Goal: Transaction & Acquisition: Purchase product/service

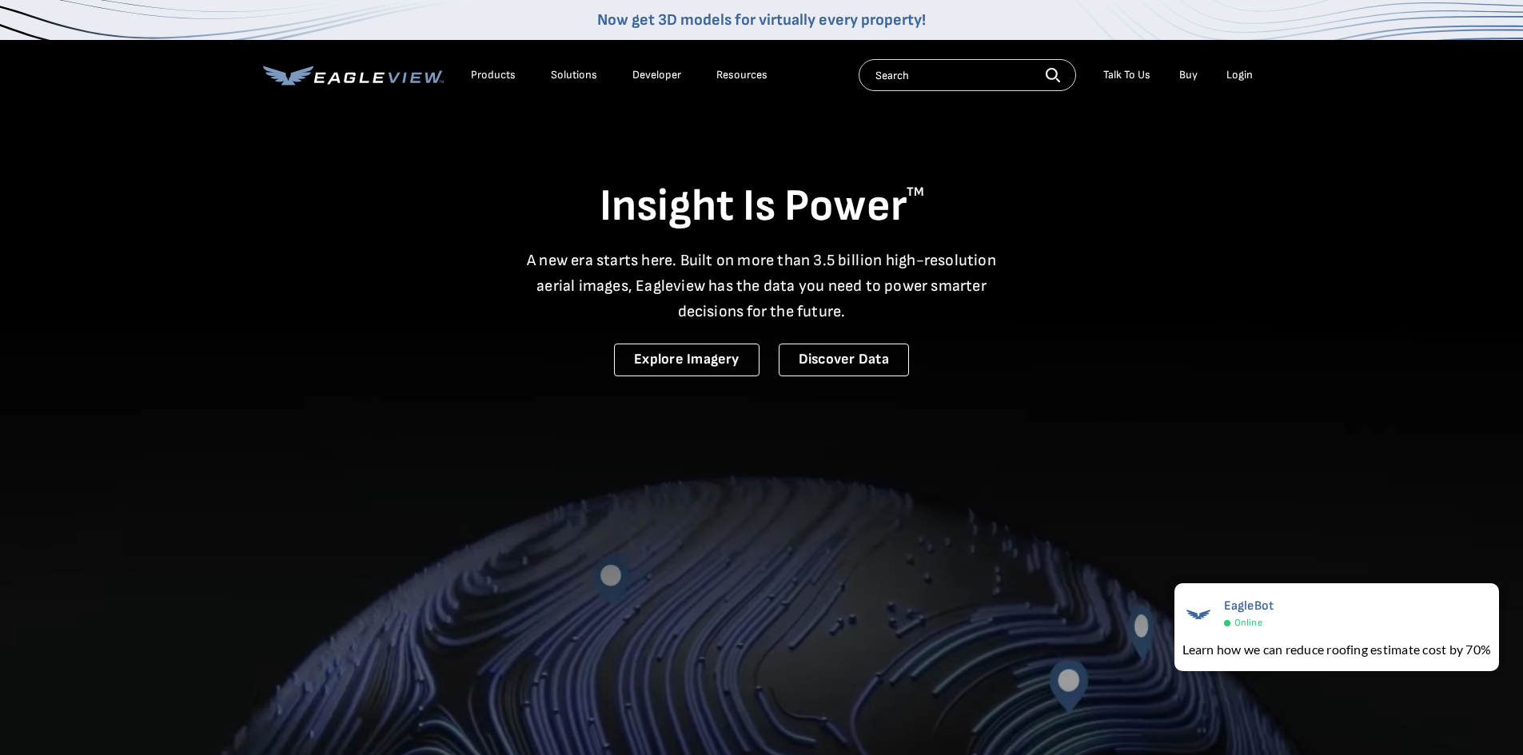
click at [1231, 76] on div "Login" at bounding box center [1239, 75] width 26 height 14
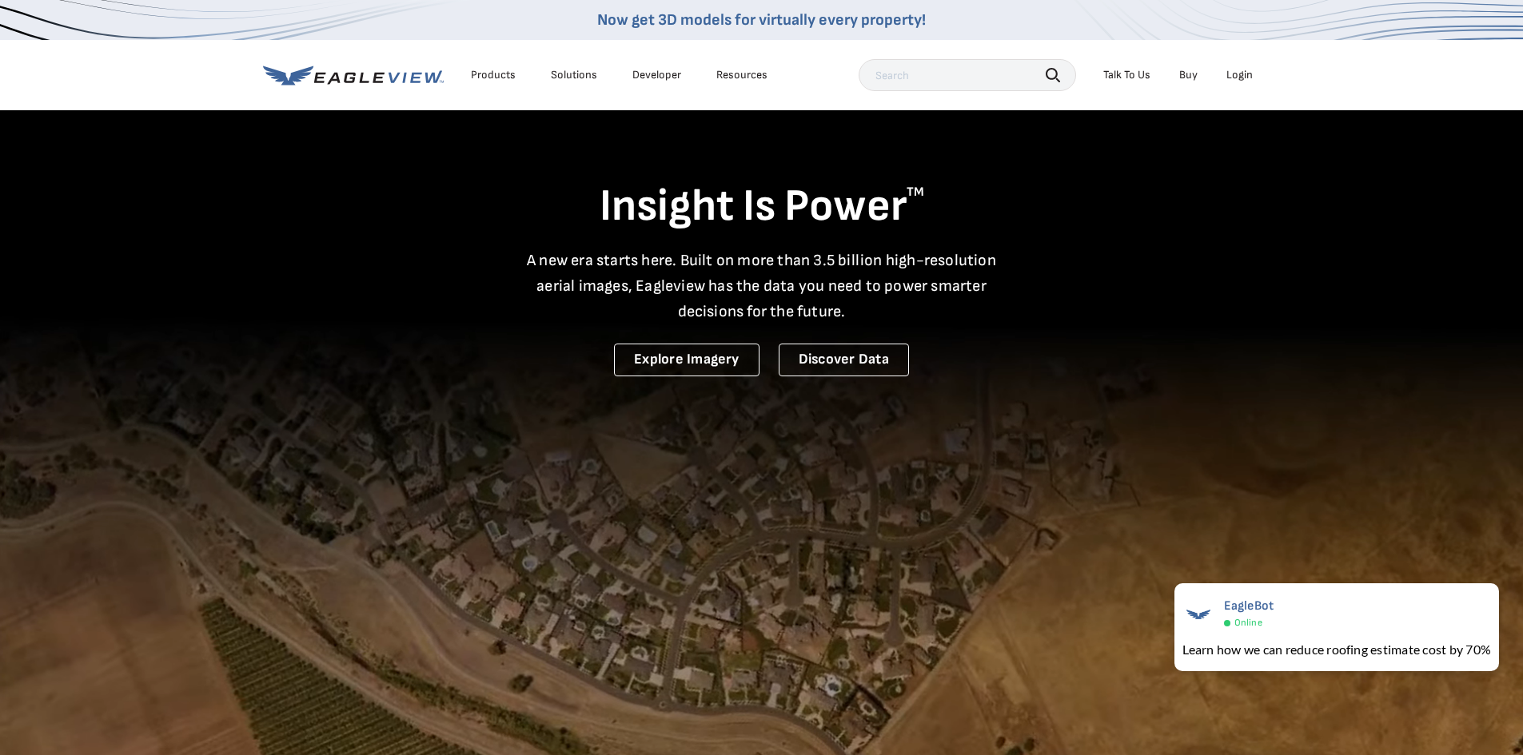
click at [1233, 73] on div "Login" at bounding box center [1239, 75] width 26 height 14
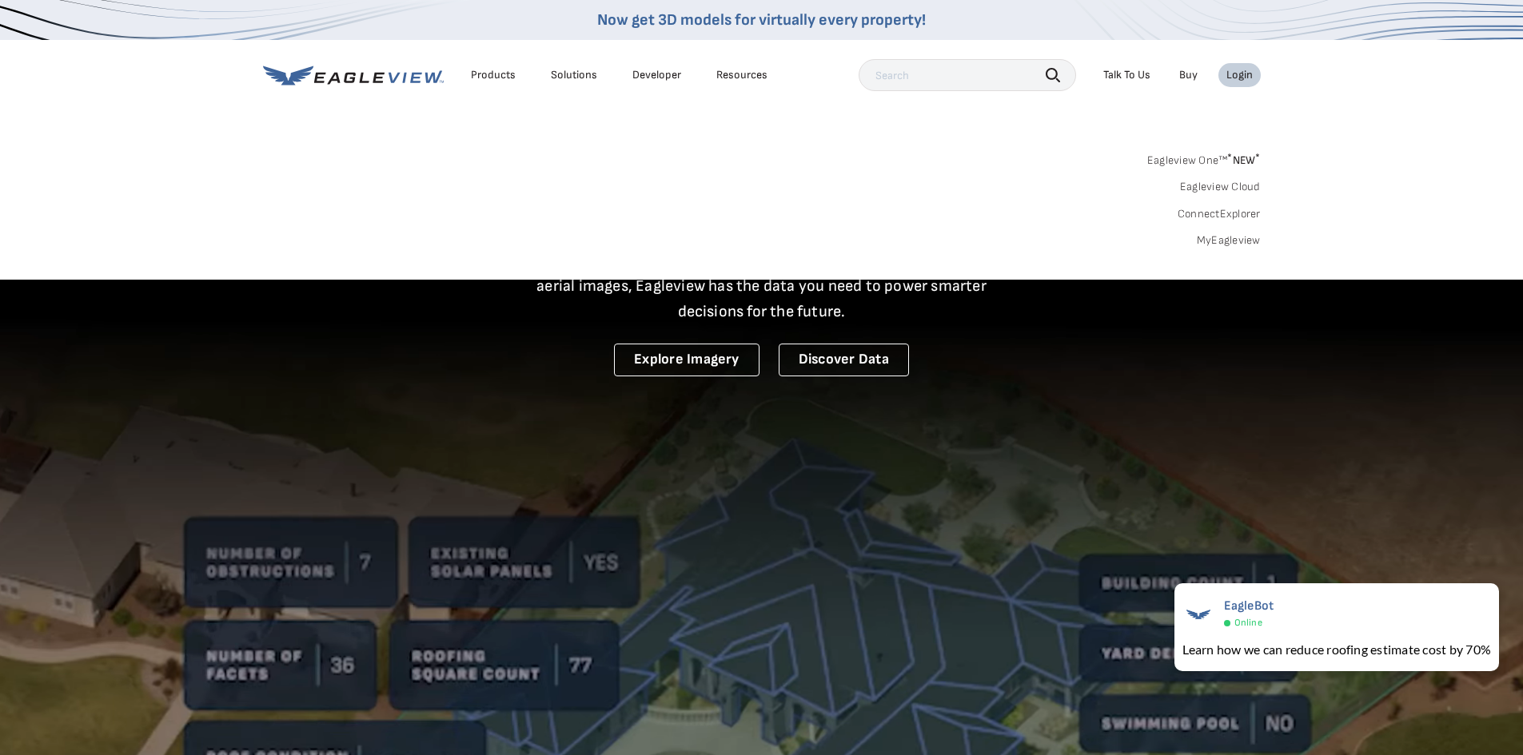
click at [1235, 243] on link "MyEagleview" at bounding box center [1229, 240] width 64 height 14
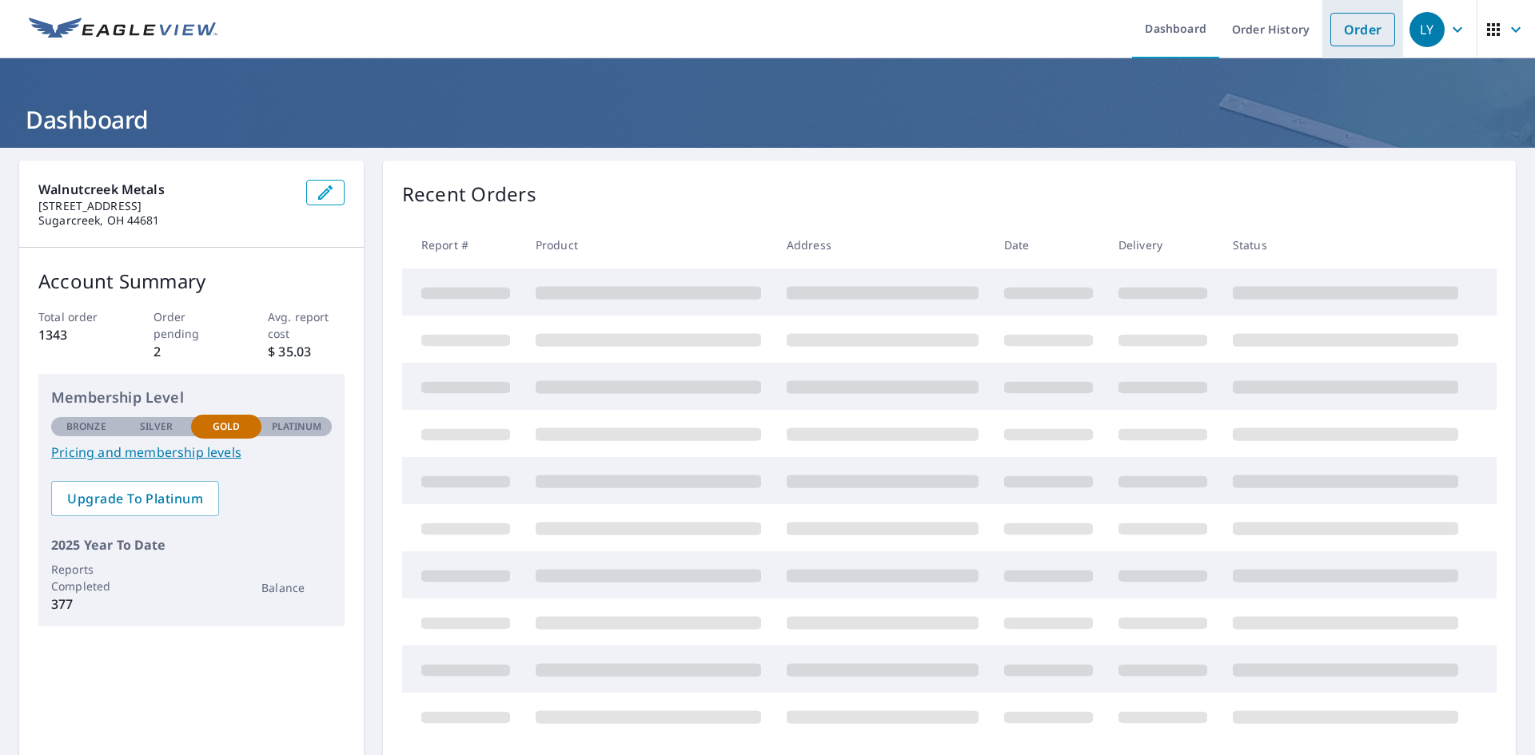
click at [1340, 35] on link "Order" at bounding box center [1362, 30] width 65 height 34
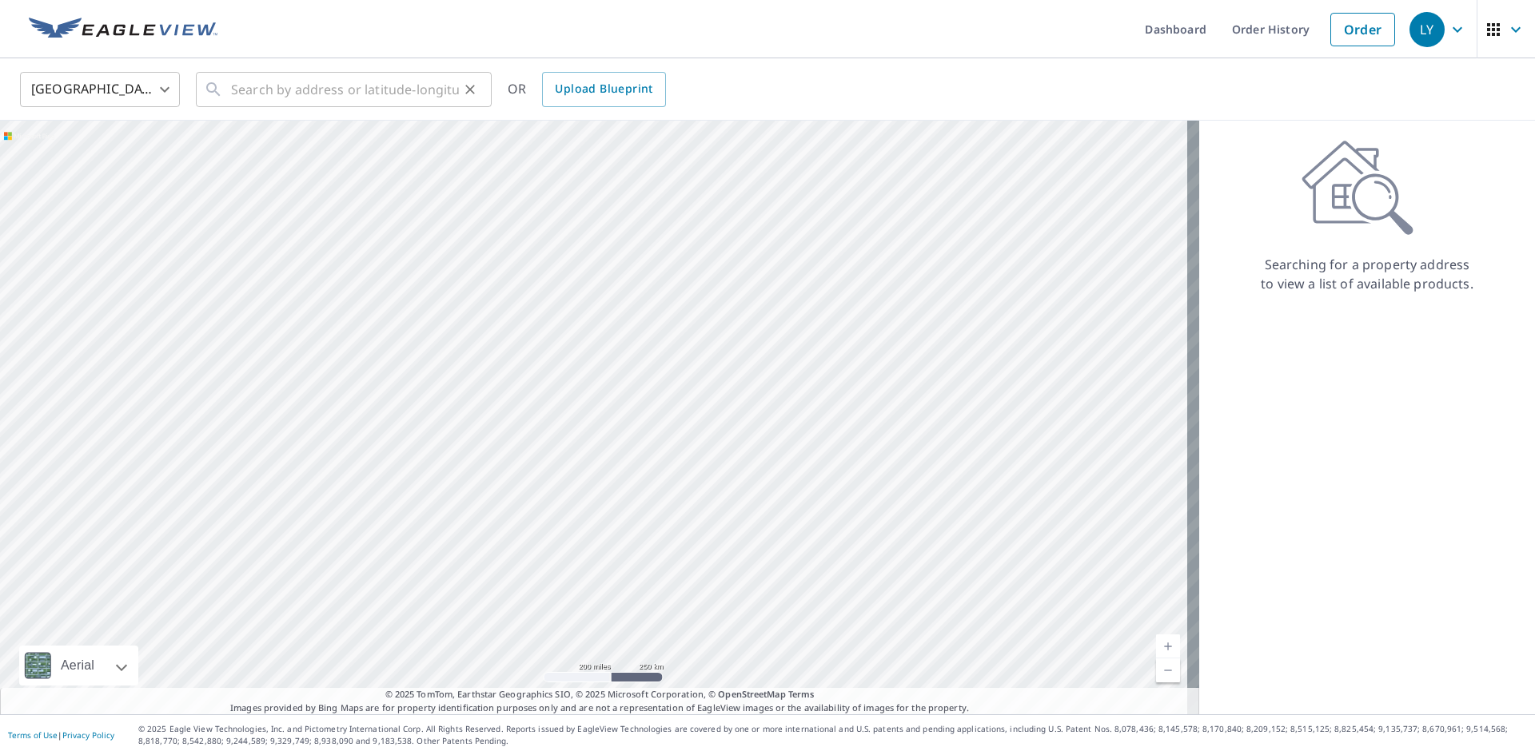
click at [221, 86] on icon at bounding box center [213, 89] width 19 height 19
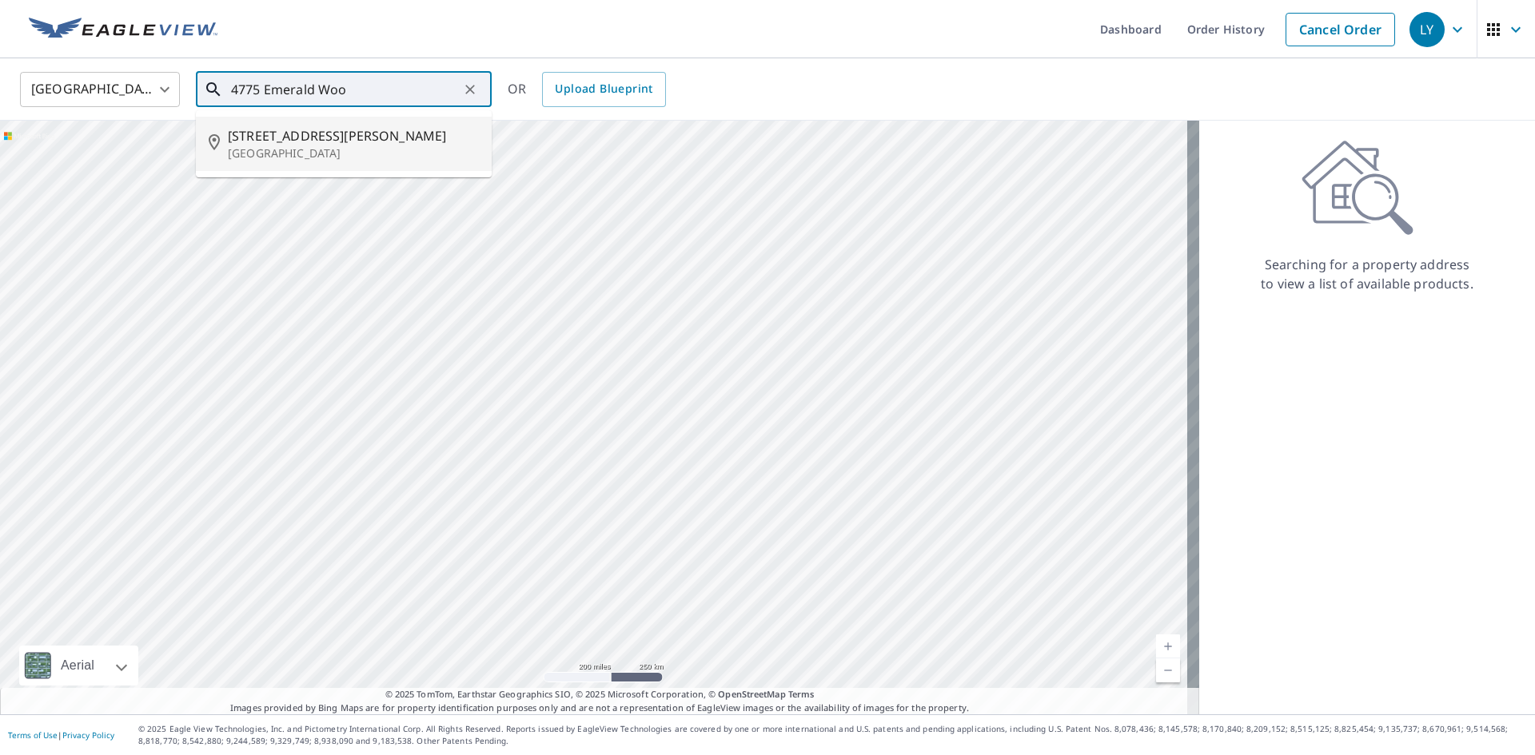
click at [268, 139] on span "4775 Emerald Woods Dr" at bounding box center [353, 135] width 251 height 19
type input "4775 Emerald Woods Dr Stow, OH 44224"
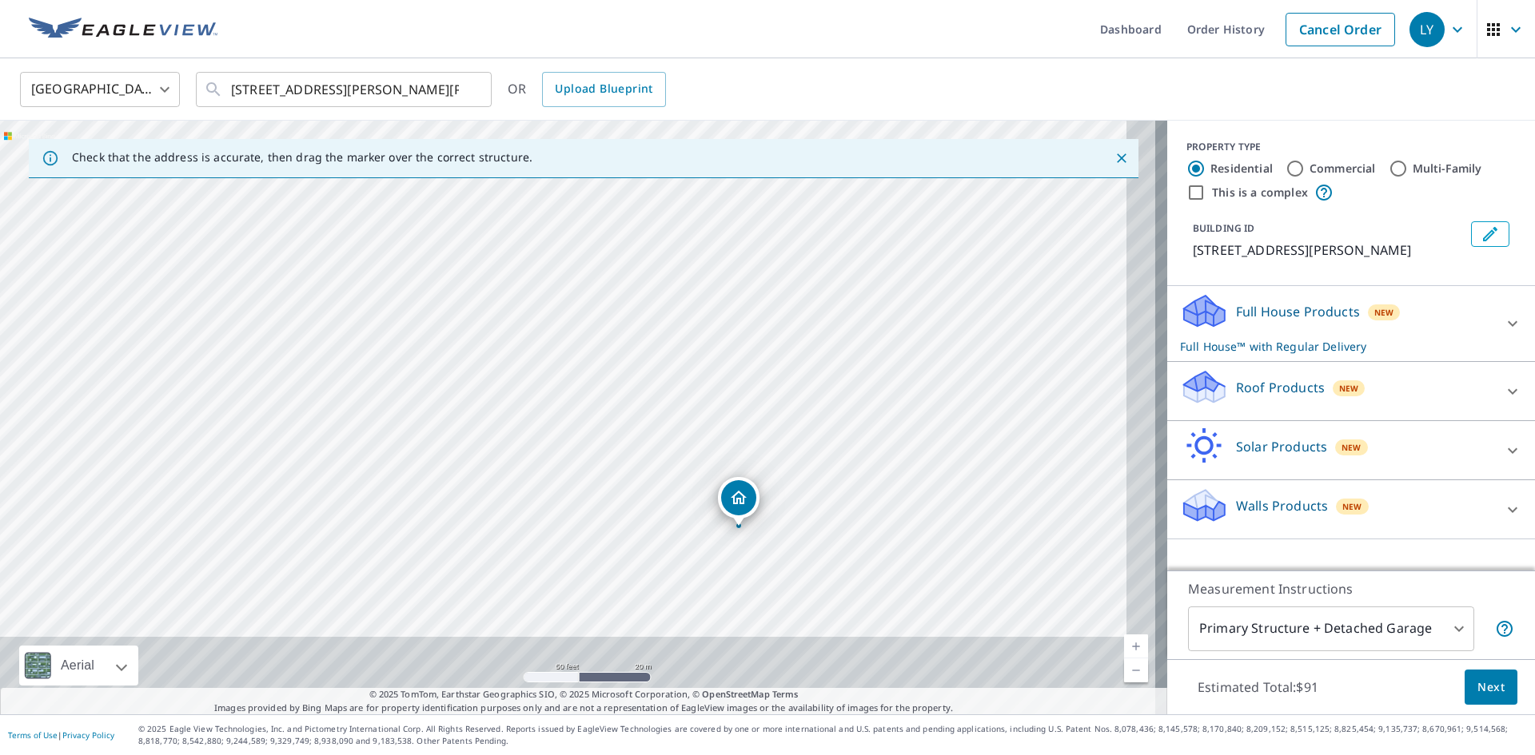
drag, startPoint x: 901, startPoint y: 435, endPoint x: 815, endPoint y: 247, distance: 206.7
click at [816, 248] on div "4775 Emerald Woods Dr Stow, OH 44224" at bounding box center [583, 418] width 1167 height 594
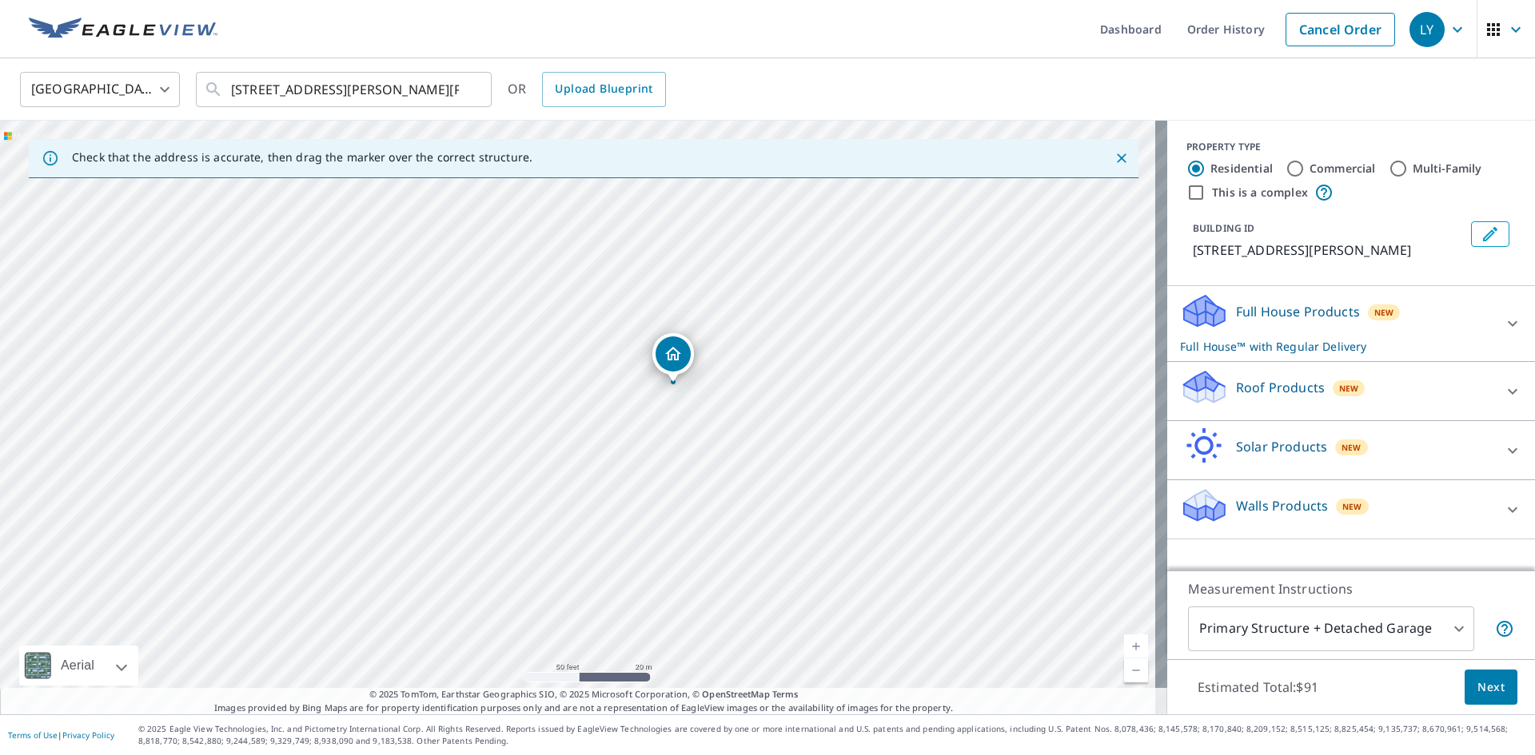
drag, startPoint x: 682, startPoint y: 366, endPoint x: 678, endPoint y: 353, distance: 13.4
click at [1241, 382] on p "Roof Products" at bounding box center [1280, 387] width 89 height 19
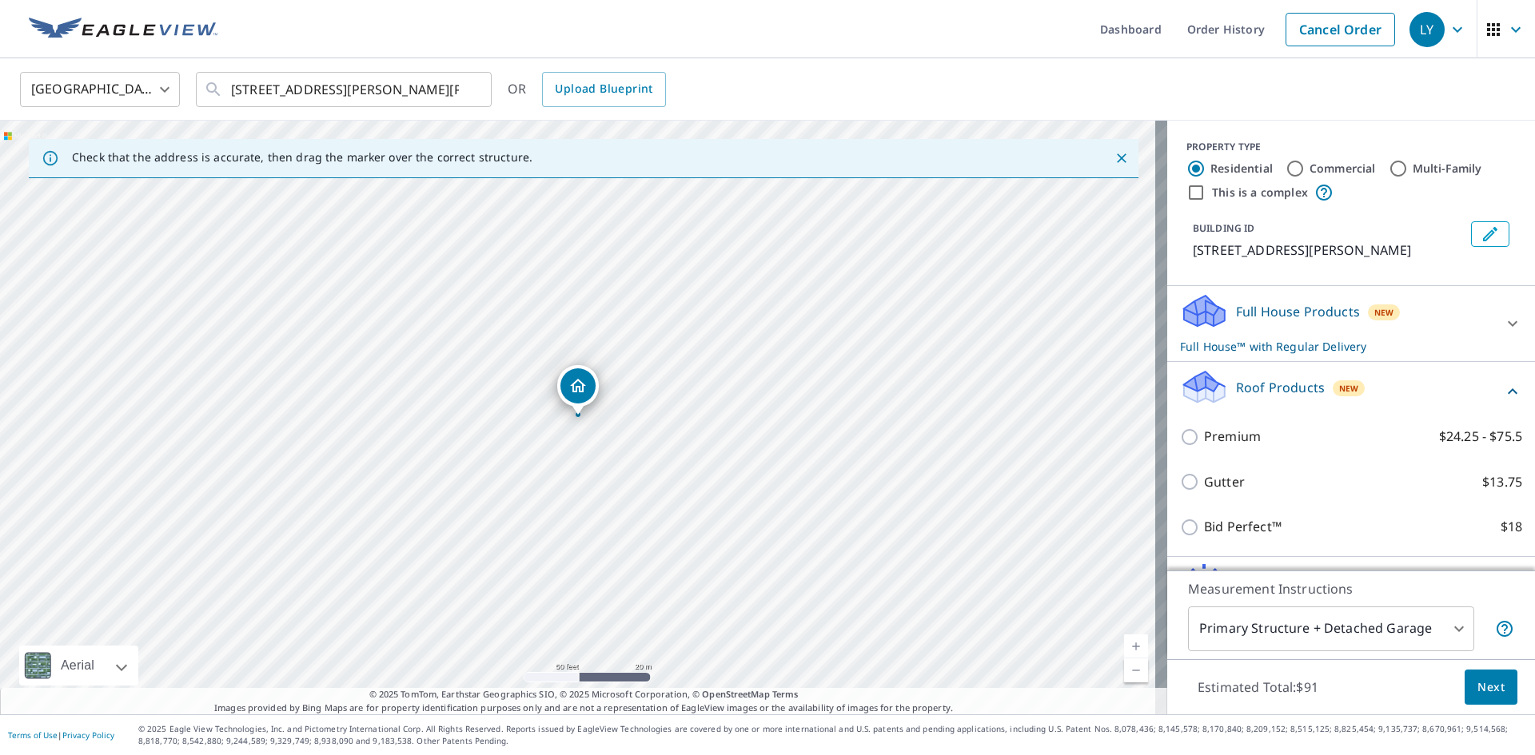
click at [1275, 389] on p "Roof Products" at bounding box center [1280, 387] width 89 height 19
click at [1243, 383] on p "Roof Products" at bounding box center [1280, 387] width 89 height 19
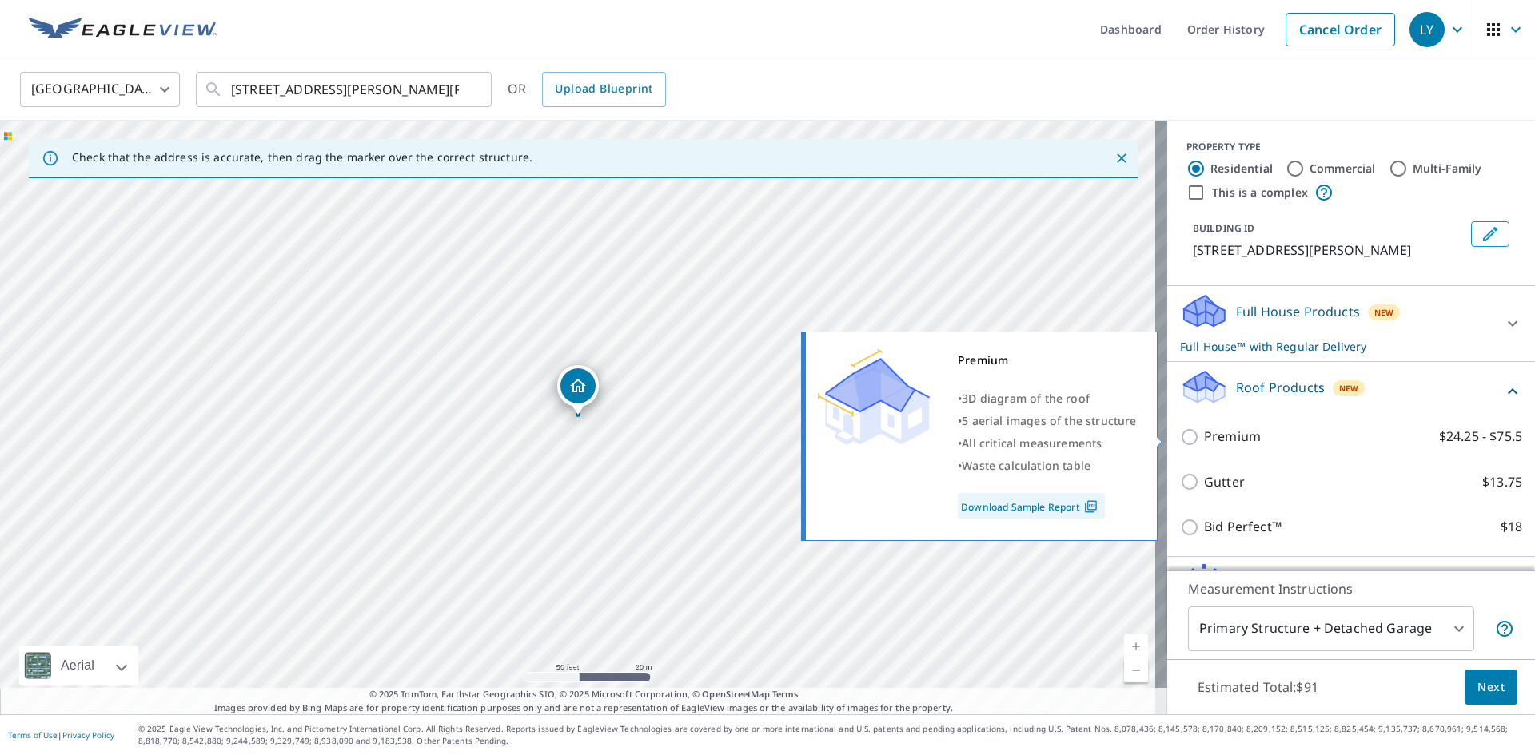
click at [1180, 436] on input "Premium $24.25 - $75.5" at bounding box center [1192, 437] width 24 height 19
checkbox input "true"
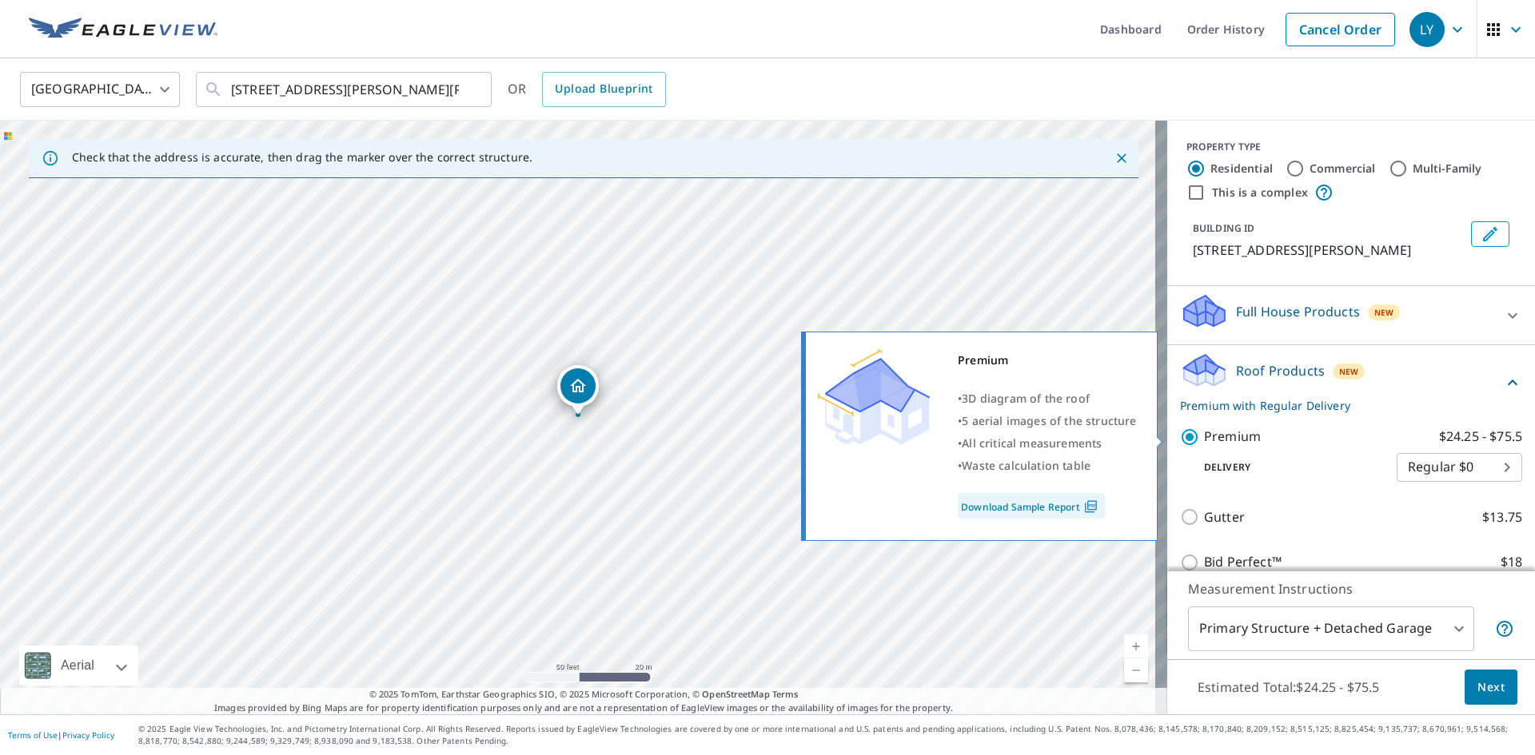
checkbox input "false"
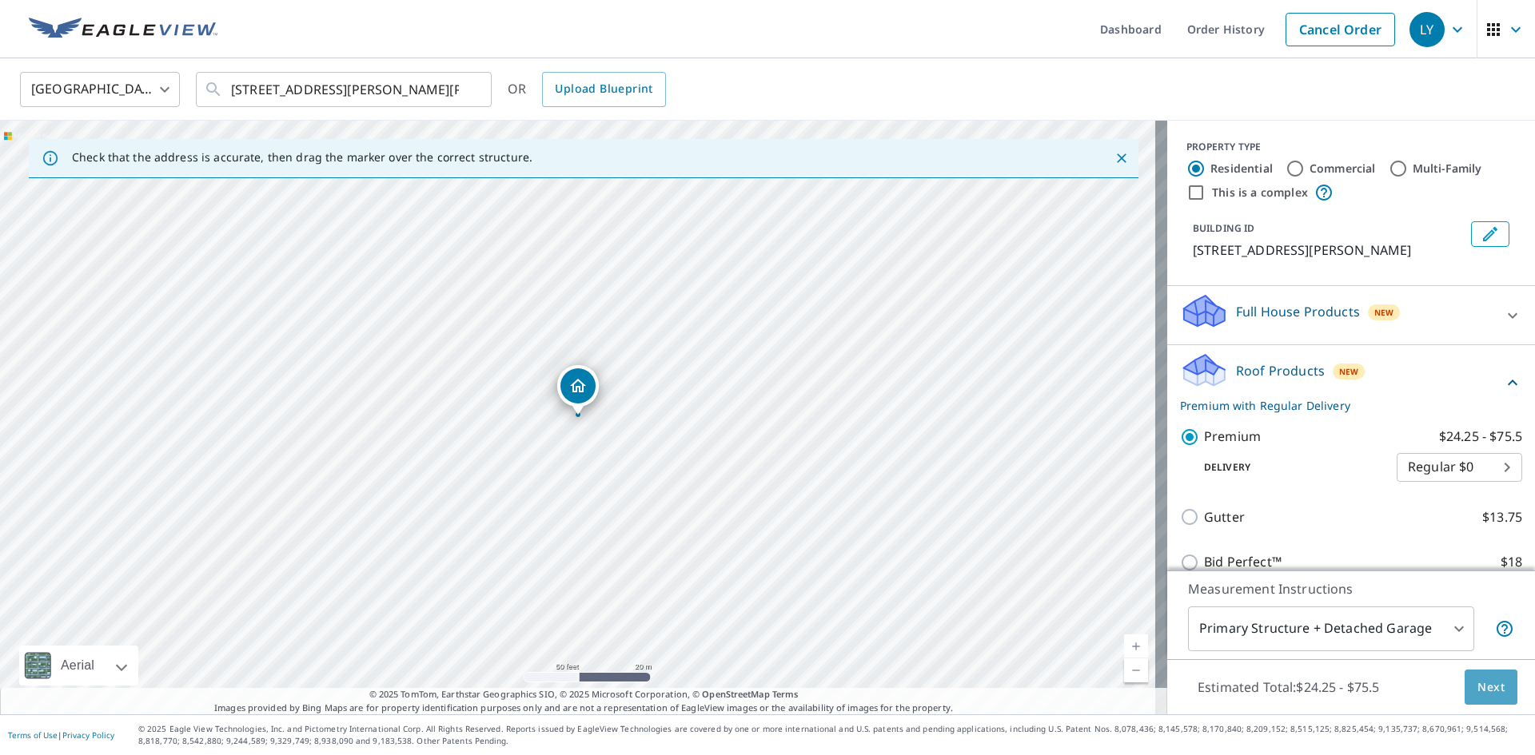
click at [1478, 678] on span "Next" at bounding box center [1490, 688] width 27 height 20
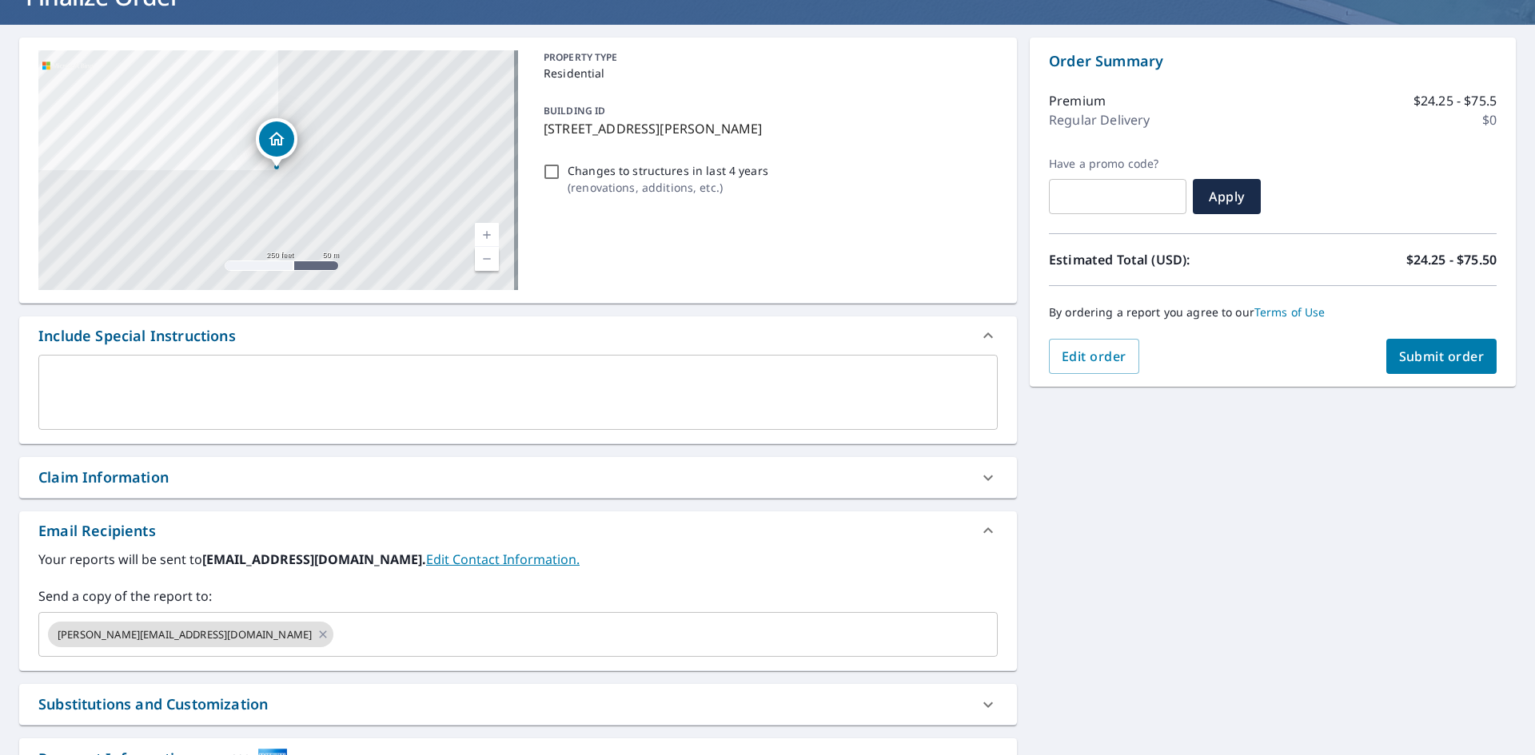
scroll to position [160, 0]
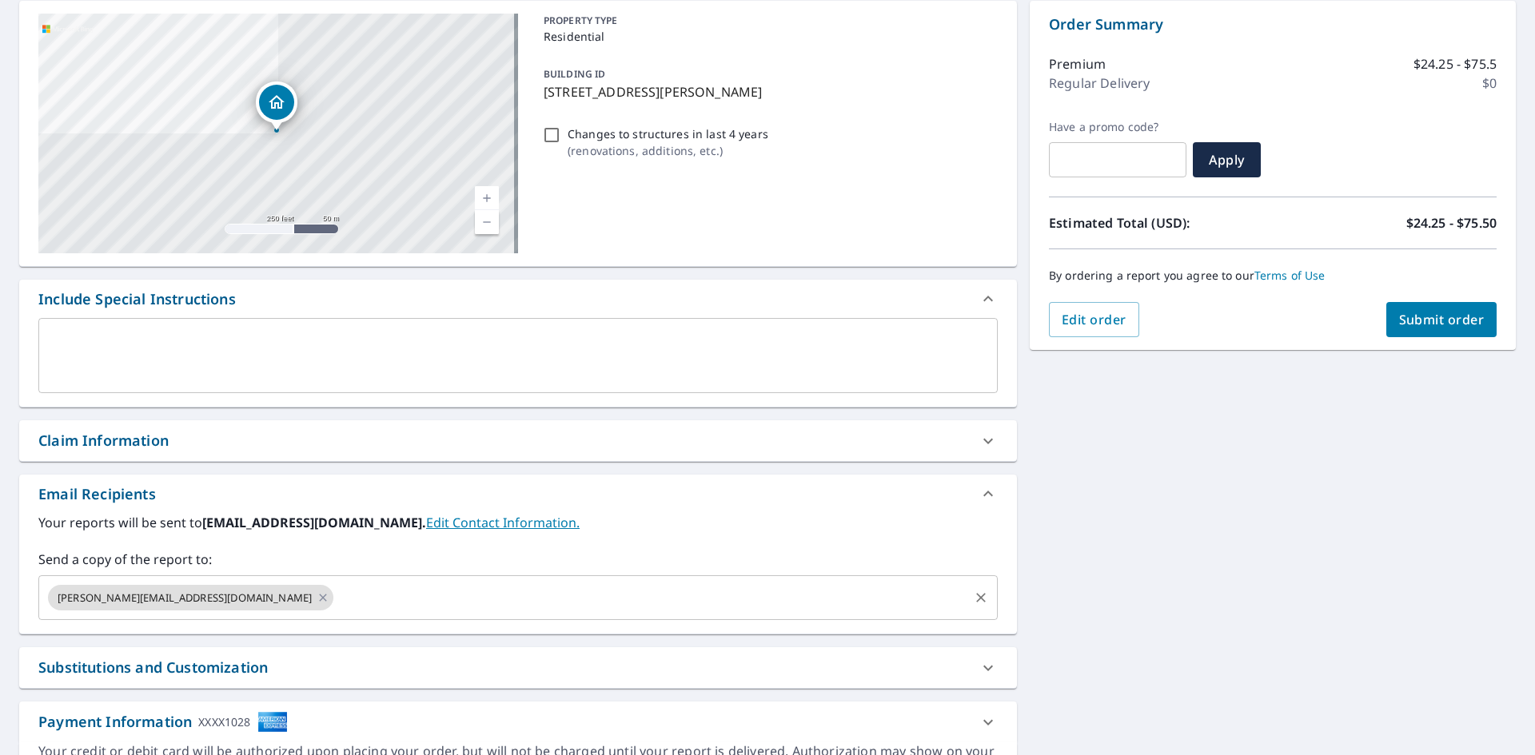
click at [336, 599] on input "text" at bounding box center [651, 598] width 631 height 30
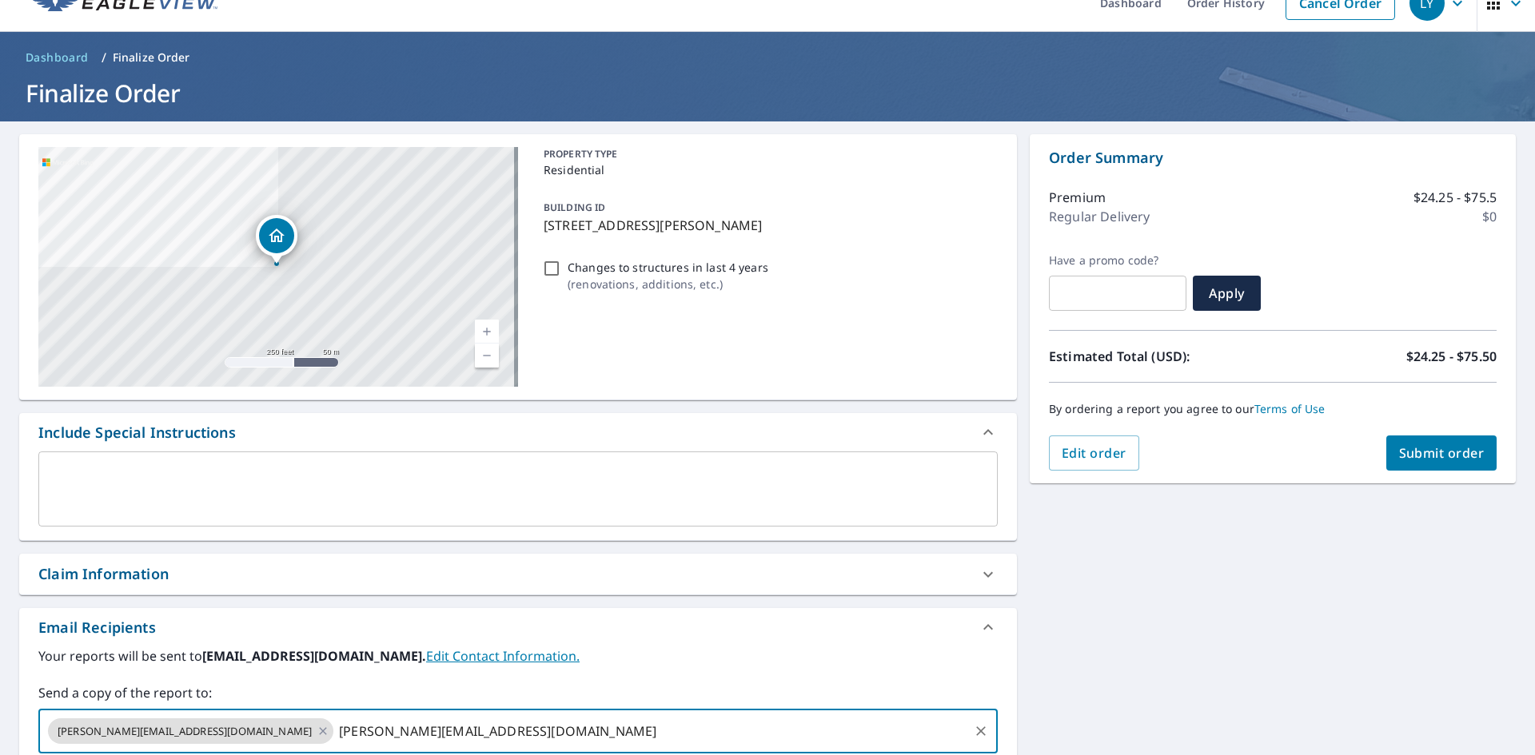
scroll to position [0, 0]
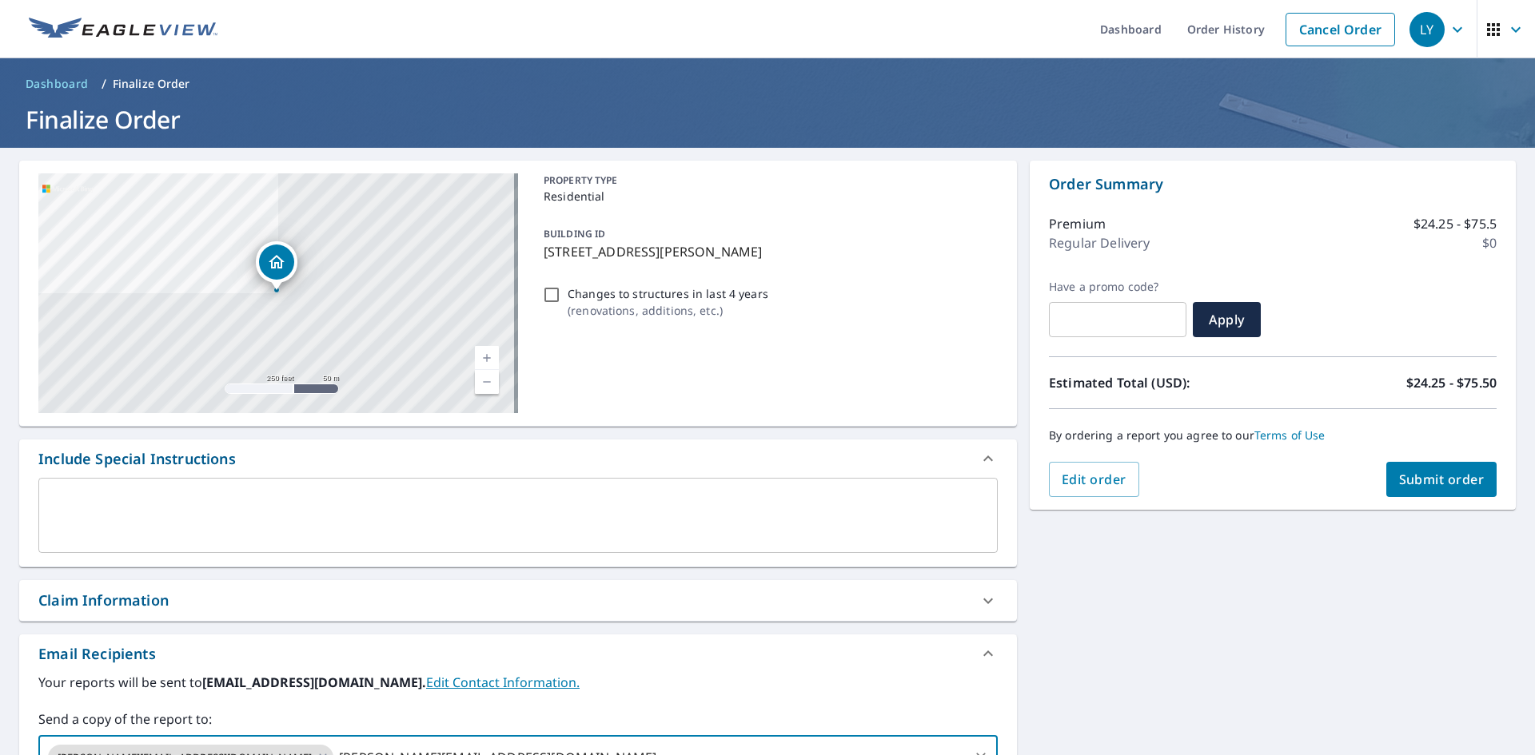
type input "james@walnutcreekmetals.com"
click at [1399, 473] on span "Submit order" at bounding box center [1442, 480] width 86 height 18
checkbox input "true"
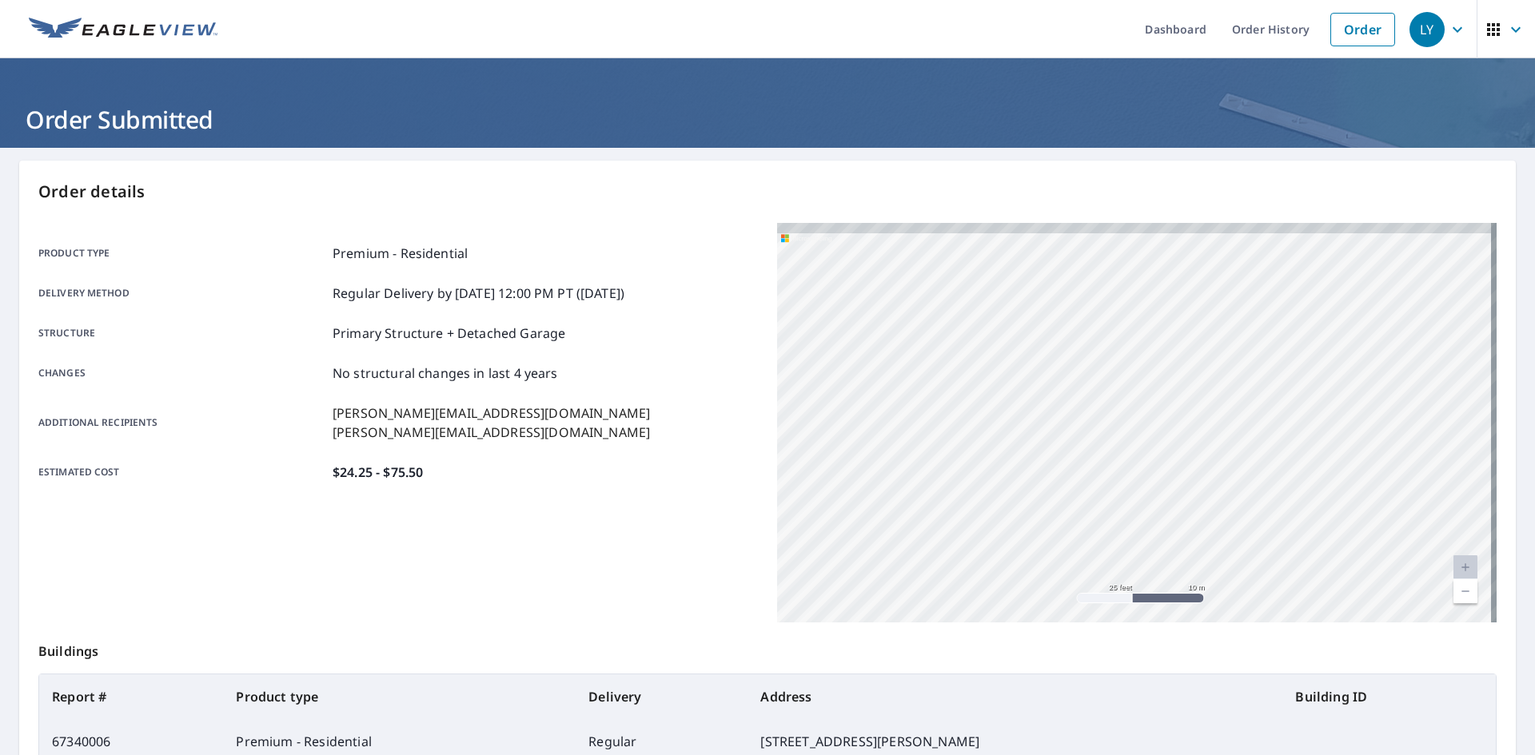
drag, startPoint x: 1219, startPoint y: 285, endPoint x: 1235, endPoint y: 499, distance: 214.8
click at [1235, 499] on div "4775 Emerald Woods Dr Stow, OH 44224" at bounding box center [1136, 423] width 719 height 400
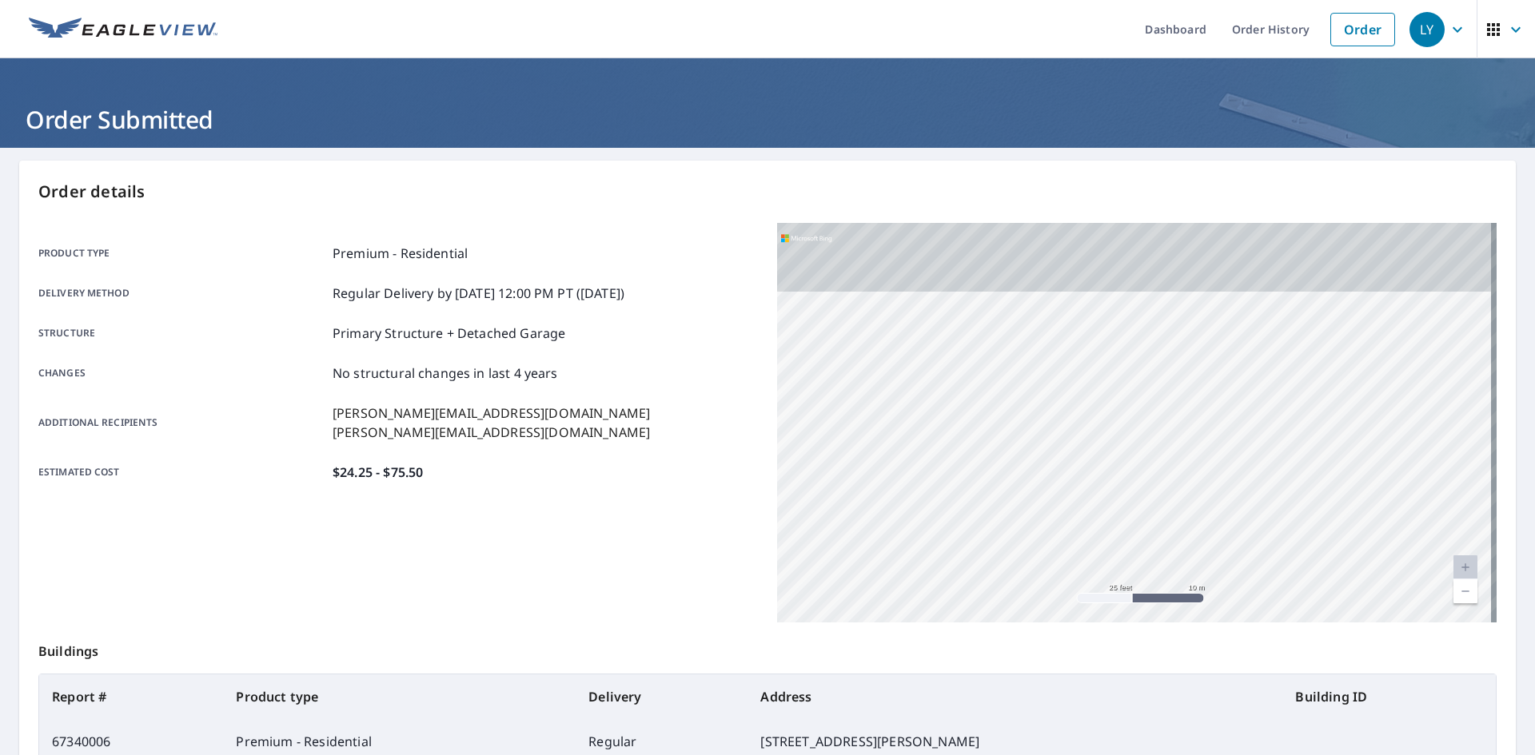
drag, startPoint x: 1220, startPoint y: 304, endPoint x: 1211, endPoint y: 598, distance: 294.3
click at [1211, 598] on div "4775 Emerald Woods Dr Stow, OH 44224" at bounding box center [1136, 423] width 719 height 400
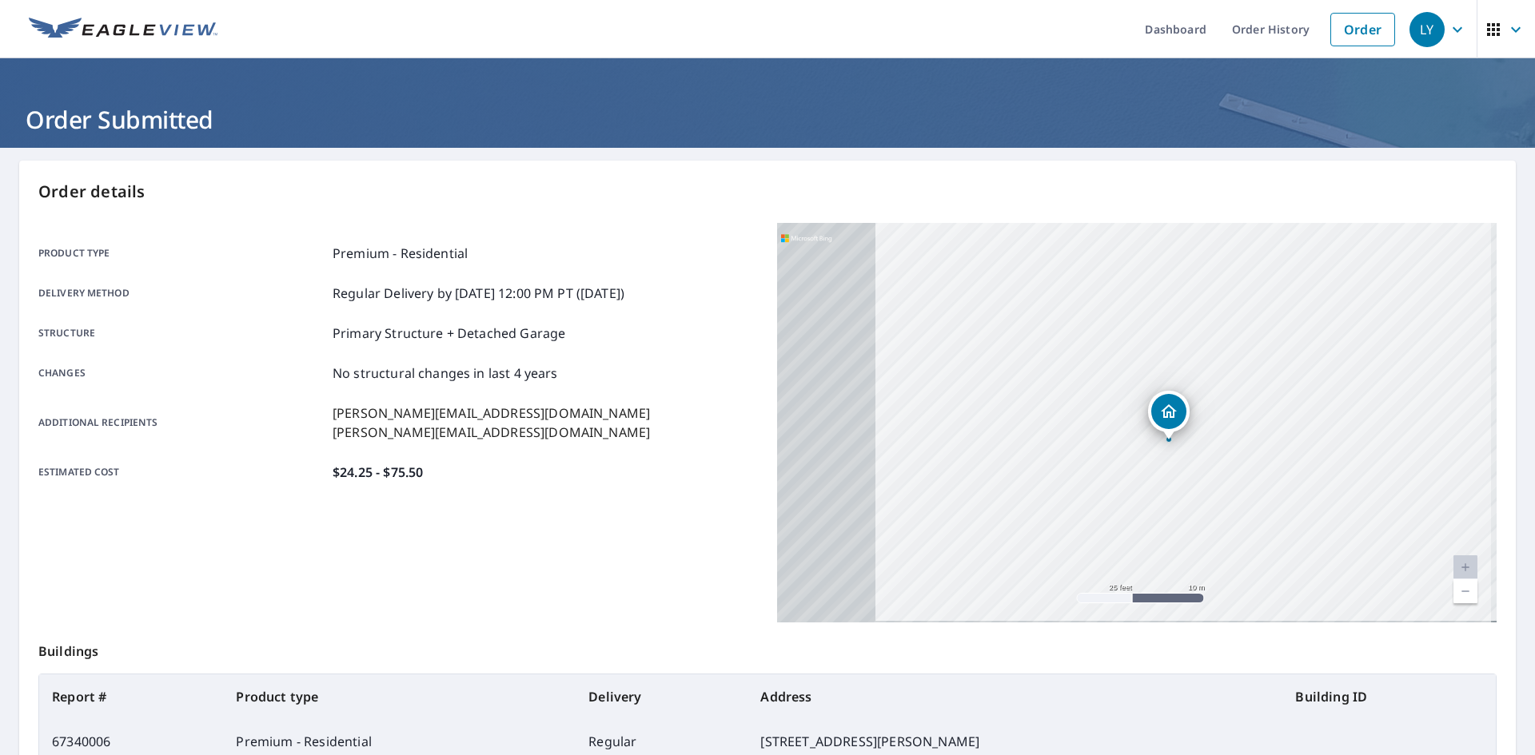
drag, startPoint x: 927, startPoint y: 486, endPoint x: 1118, endPoint y: 484, distance: 190.3
click at [1118, 484] on div "4775 Emerald Woods Dr Stow, OH 44224" at bounding box center [1136, 423] width 719 height 400
